Goal: Task Accomplishment & Management: Manage account settings

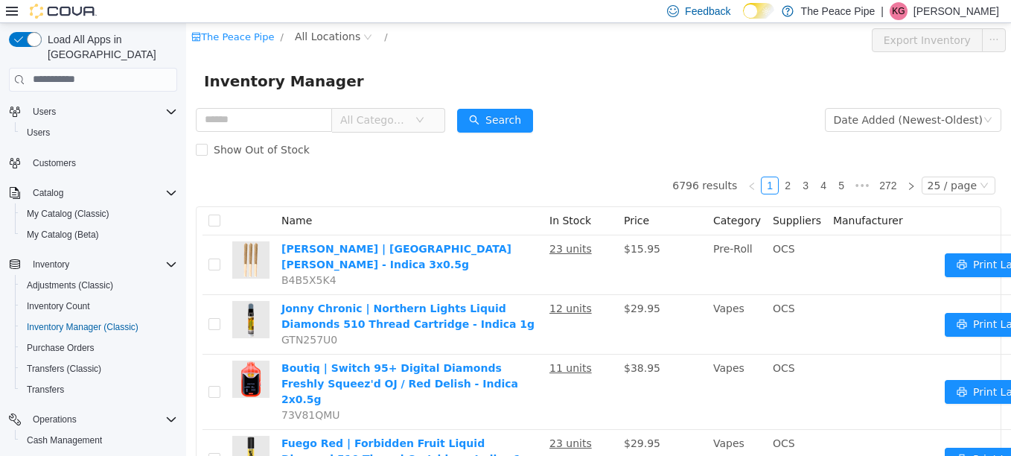
click at [408, 124] on span "All Categories" at bounding box center [374, 119] width 68 height 15
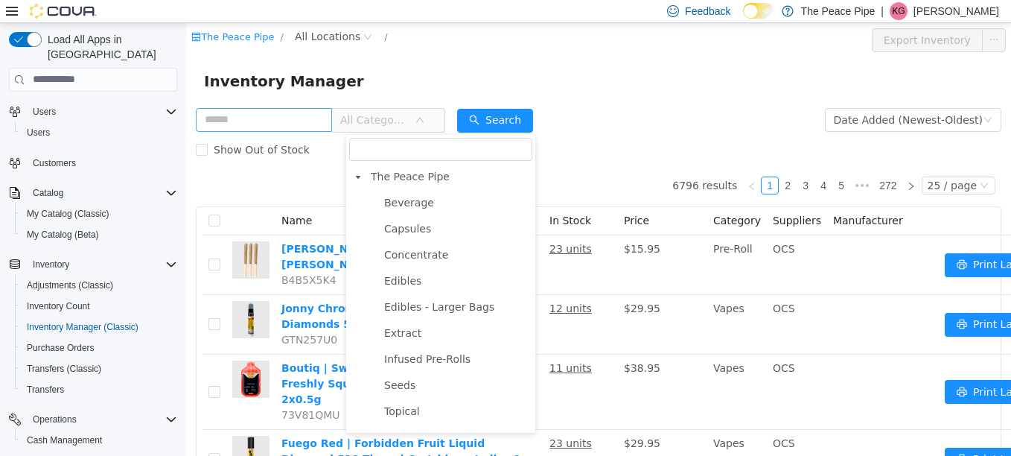
drag, startPoint x: 427, startPoint y: 253, endPoint x: 285, endPoint y: 121, distance: 194.3
click at [427, 253] on span "Concentrate" at bounding box center [416, 254] width 64 height 12
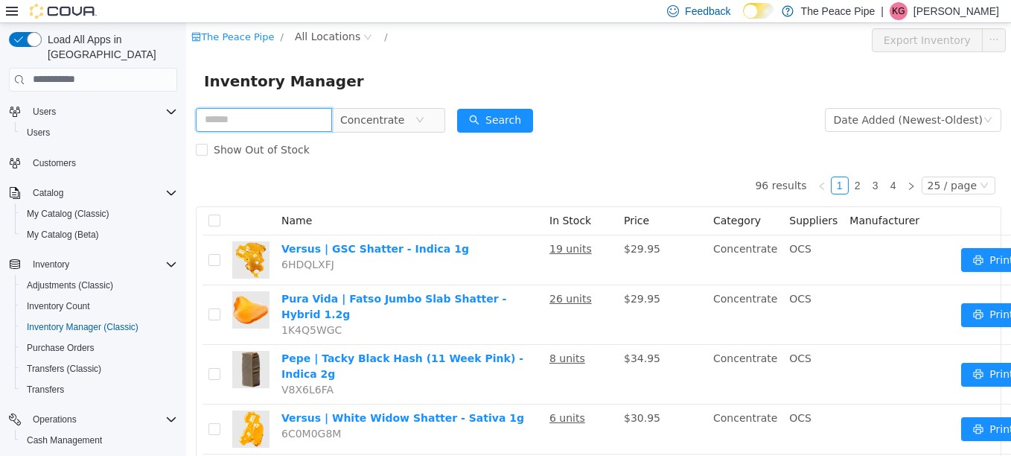
click at [274, 118] on input "text" at bounding box center [264, 119] width 136 height 24
type input "*****"
click at [527, 121] on button "Search" at bounding box center [495, 120] width 76 height 24
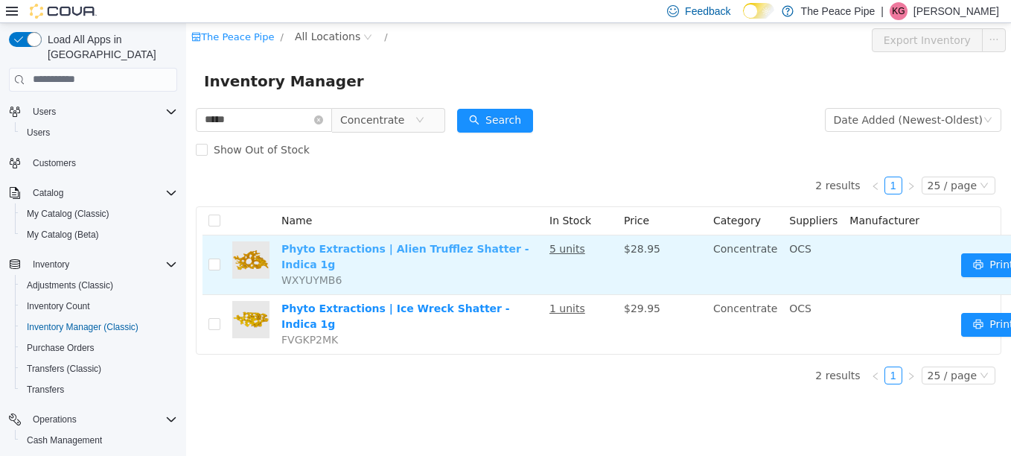
click at [388, 244] on link "Phyto Extractions | Alien Trufflez Shatter - Indica 1g" at bounding box center [405, 256] width 248 height 28
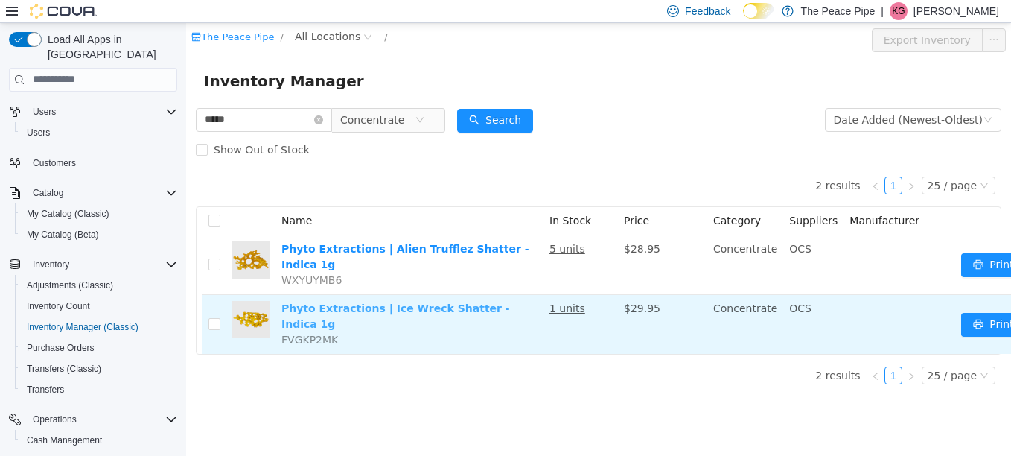
click at [432, 301] on link "Phyto Extractions | Ice Wreck Shatter - Indica 1g" at bounding box center [395, 315] width 229 height 28
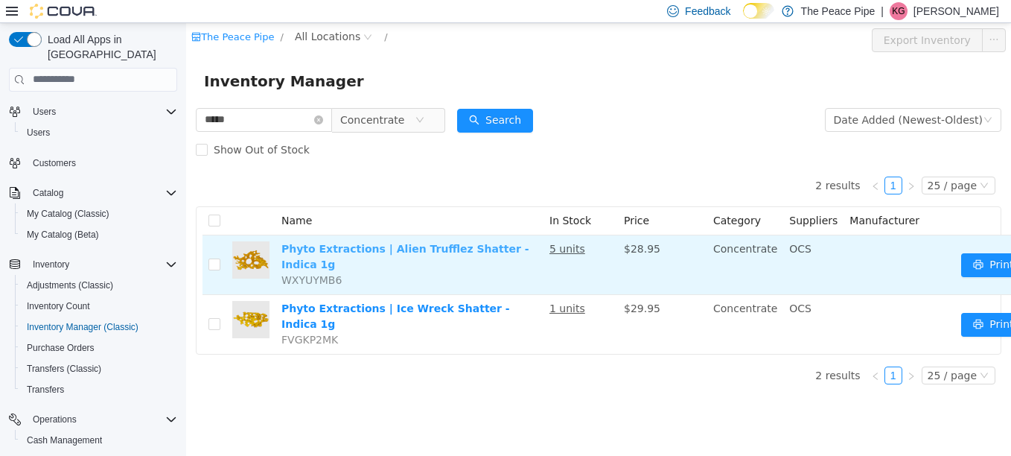
click at [415, 246] on link "Phyto Extractions | Alien Trufflez Shatter - Indica 1g" at bounding box center [405, 256] width 248 height 28
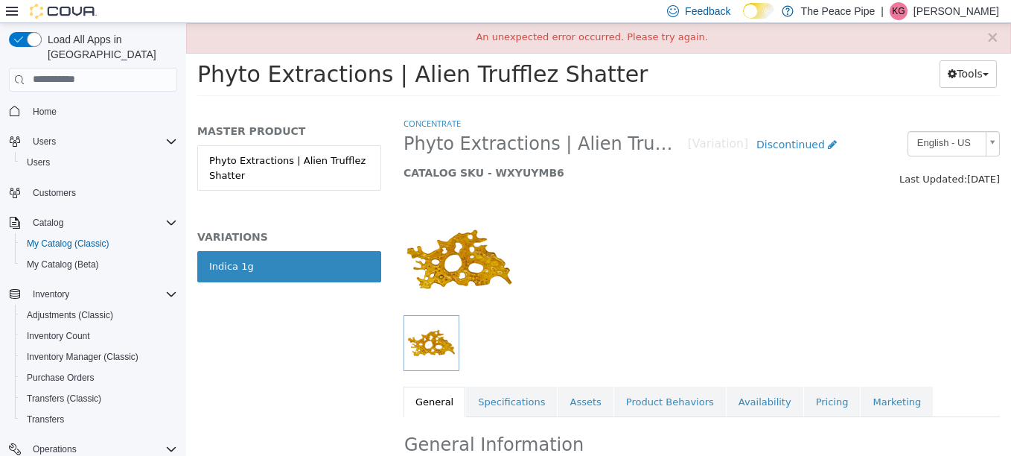
click at [258, 267] on link "Indica 1g" at bounding box center [289, 265] width 184 height 31
click at [796, 148] on span "Discontinued" at bounding box center [790, 144] width 68 height 12
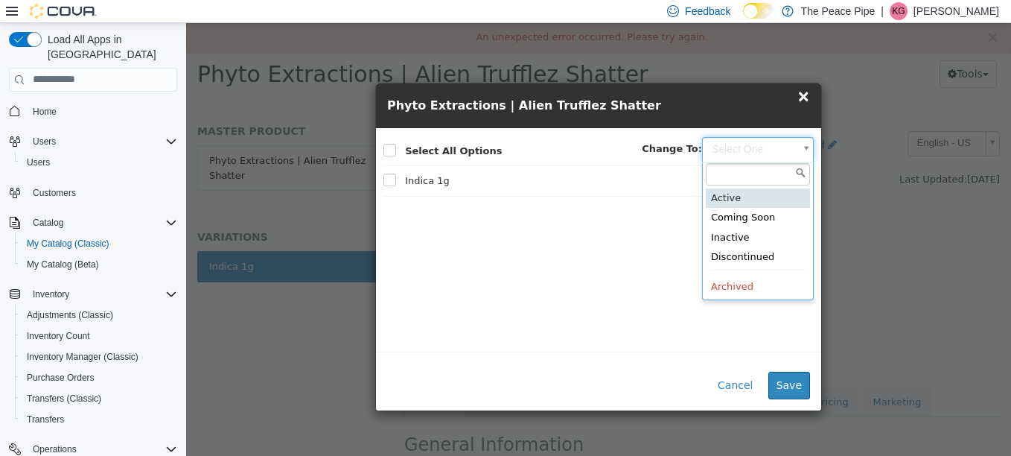
click at [808, 105] on body "Saving Bulk Changes... × An unexpected error occurred. Please try again. My Cat…" at bounding box center [598, 63] width 825 height 83
type input "******"
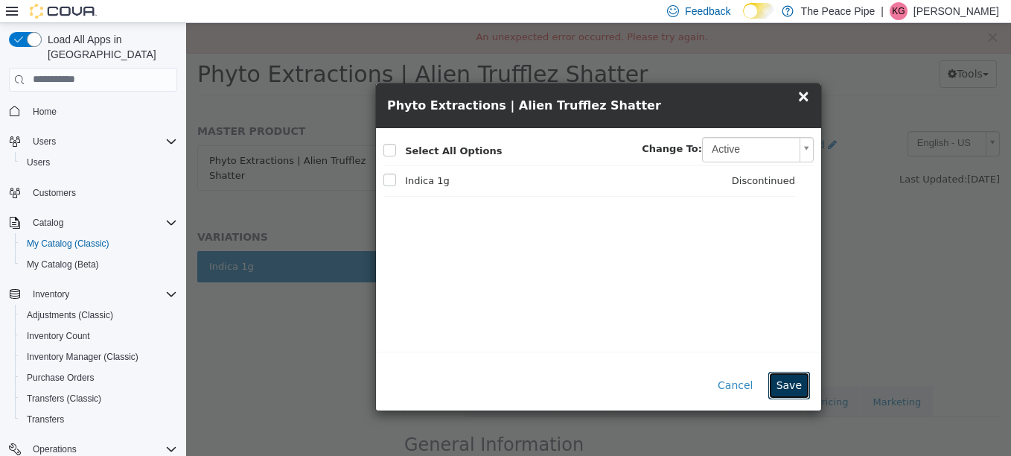
click at [791, 387] on button "Save" at bounding box center [789, 385] width 42 height 28
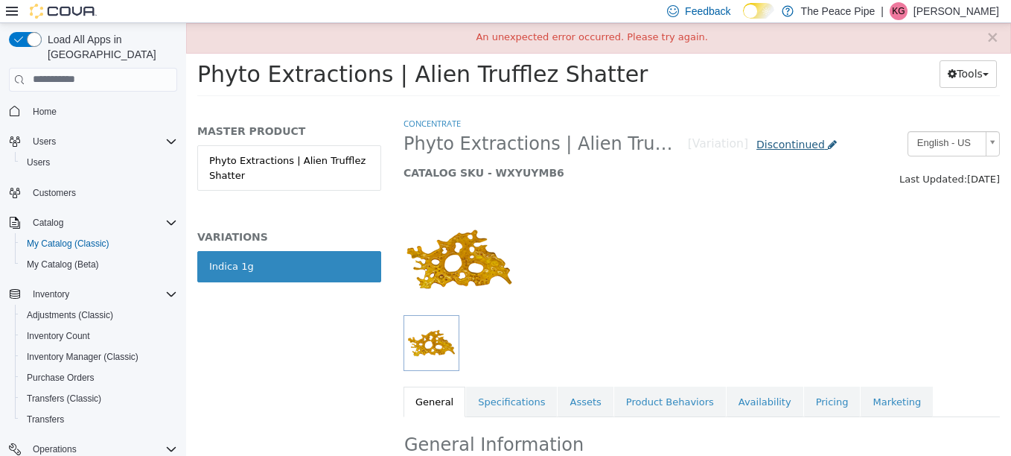
click at [828, 143] on icon at bounding box center [832, 143] width 9 height 10
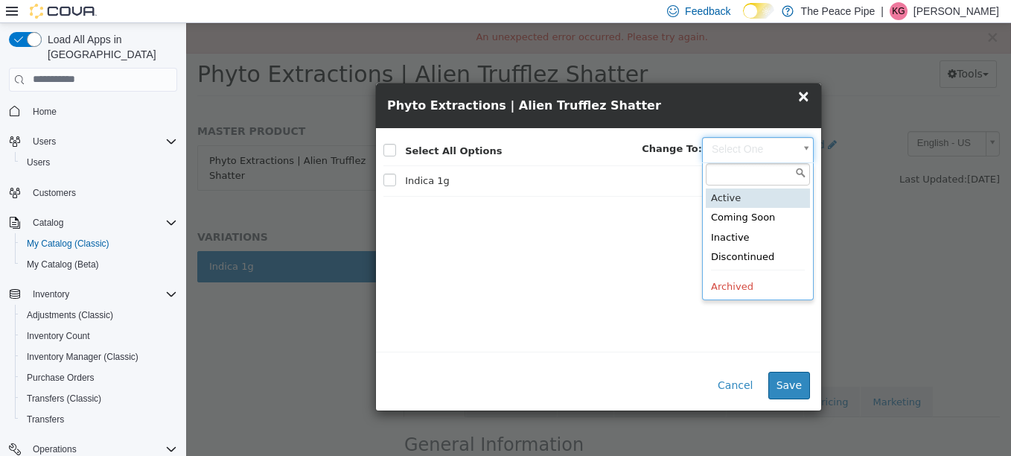
click at [807, 105] on body "Saving Bulk Changes... × An unexpected error occurred. Please try again. My Cat…" at bounding box center [598, 63] width 825 height 83
type input "******"
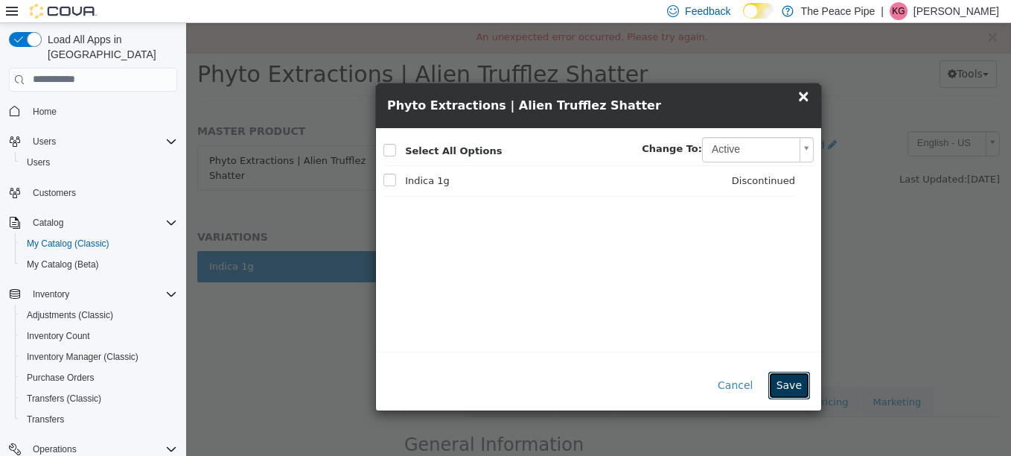
click at [785, 379] on button "Save" at bounding box center [789, 385] width 42 height 28
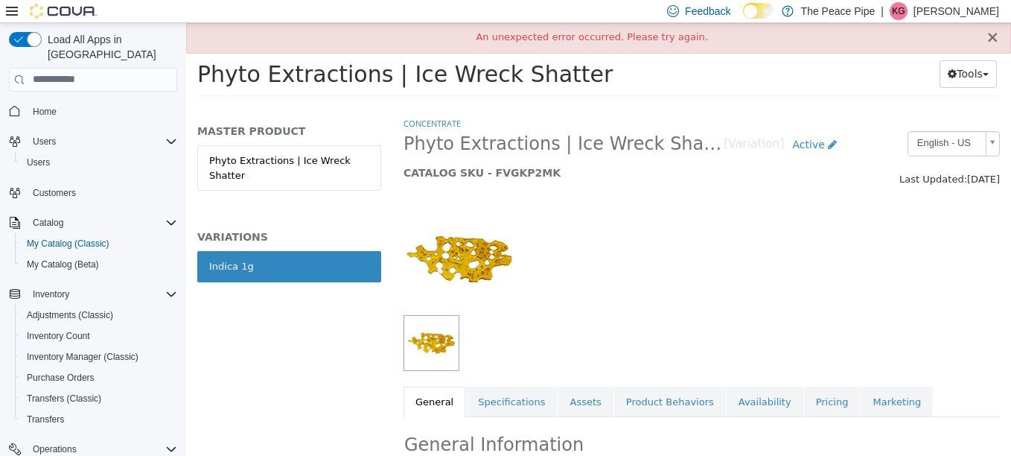
click at [991, 37] on button "×" at bounding box center [992, 37] width 13 height 16
